Goal: Information Seeking & Learning: Learn about a topic

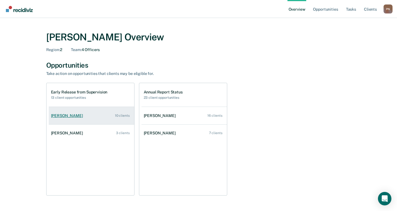
click at [69, 115] on div "[PERSON_NAME]" at bounding box center [68, 115] width 34 height 5
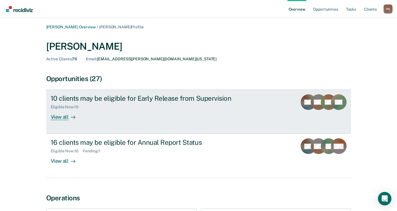
click at [65, 119] on div "View all" at bounding box center [66, 114] width 31 height 11
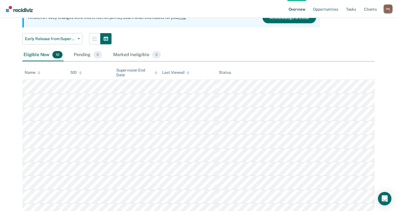
scroll to position [72, 0]
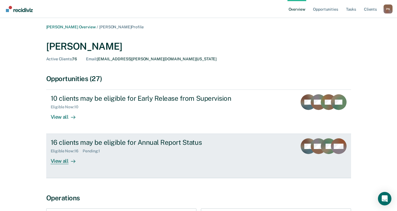
click at [60, 160] on div "View all" at bounding box center [66, 158] width 31 height 11
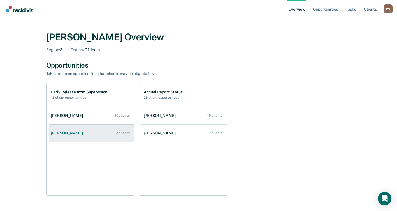
click at [72, 133] on div "[PERSON_NAME]" at bounding box center [68, 132] width 34 height 5
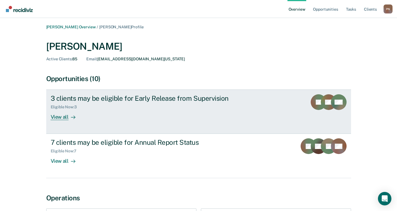
click at [66, 117] on div "View all" at bounding box center [66, 114] width 31 height 11
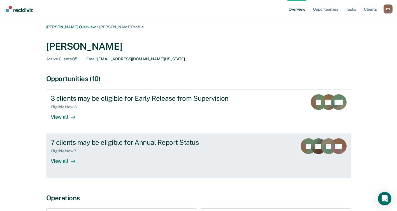
click at [65, 158] on div "View all" at bounding box center [66, 158] width 31 height 11
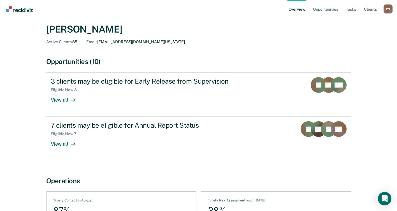
scroll to position [7, 0]
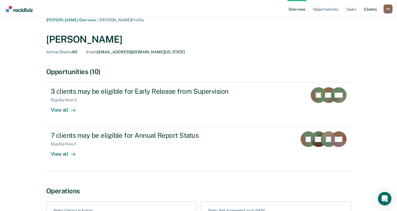
click at [365, 10] on link "Client s" at bounding box center [370, 9] width 15 height 18
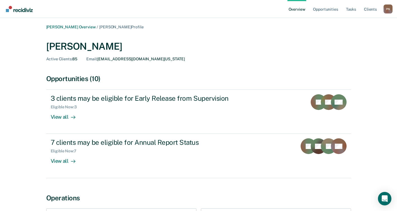
click at [300, 9] on link "Overview" at bounding box center [296, 9] width 19 height 18
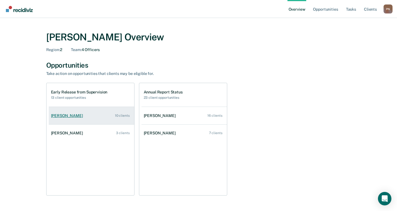
click at [66, 114] on div "[PERSON_NAME]" at bounding box center [68, 115] width 34 height 5
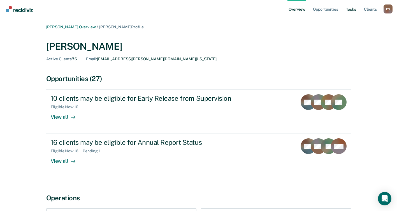
click at [355, 7] on link "Tasks" at bounding box center [351, 9] width 12 height 18
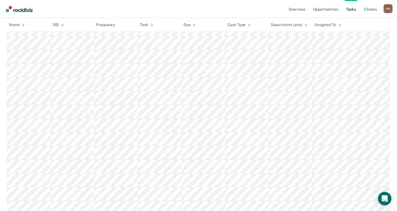
scroll to position [209, 0]
